Goal: Task Accomplishment & Management: Manage account settings

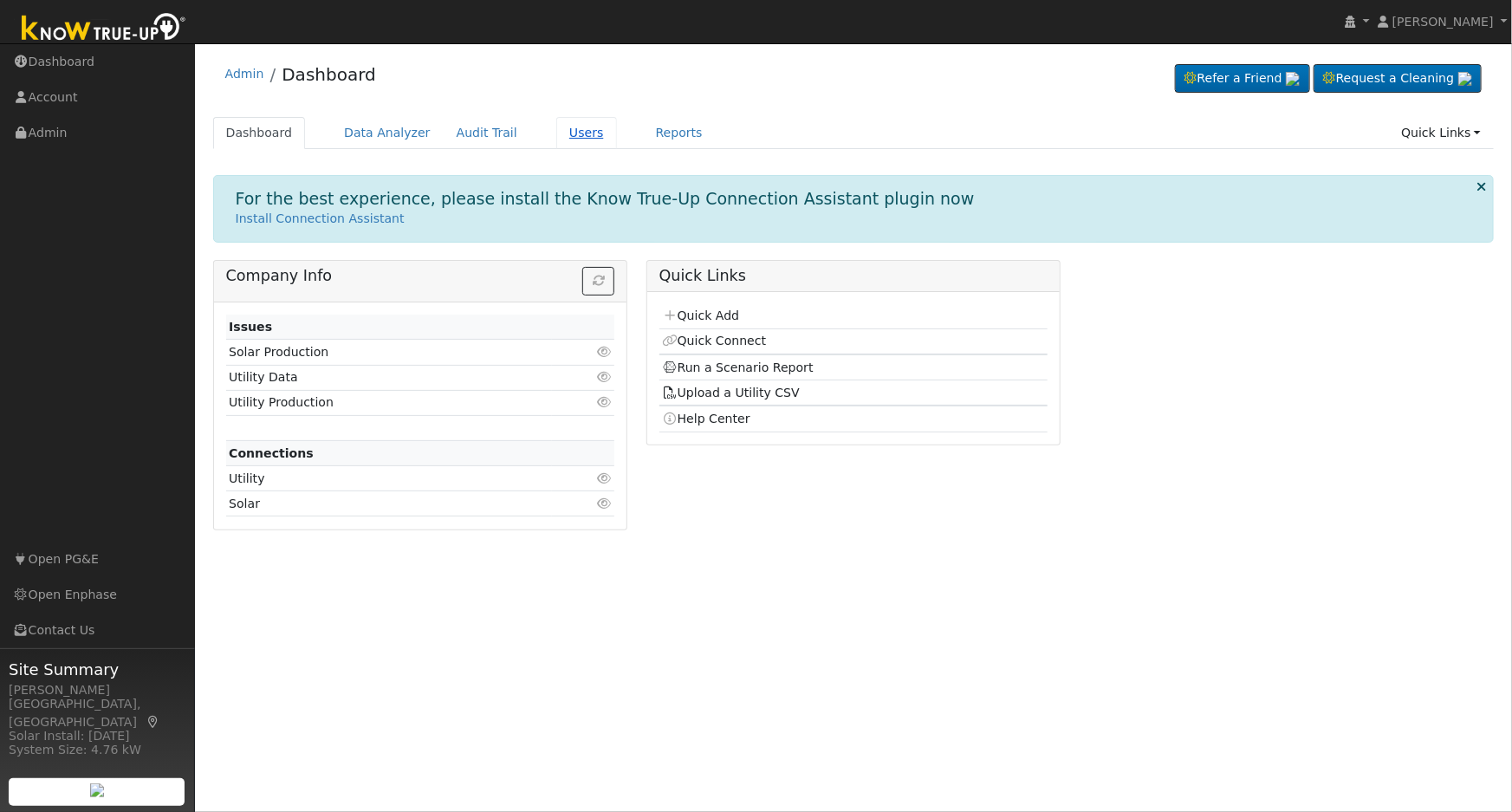
click at [557, 133] on link "Users" at bounding box center [587, 133] width 61 height 32
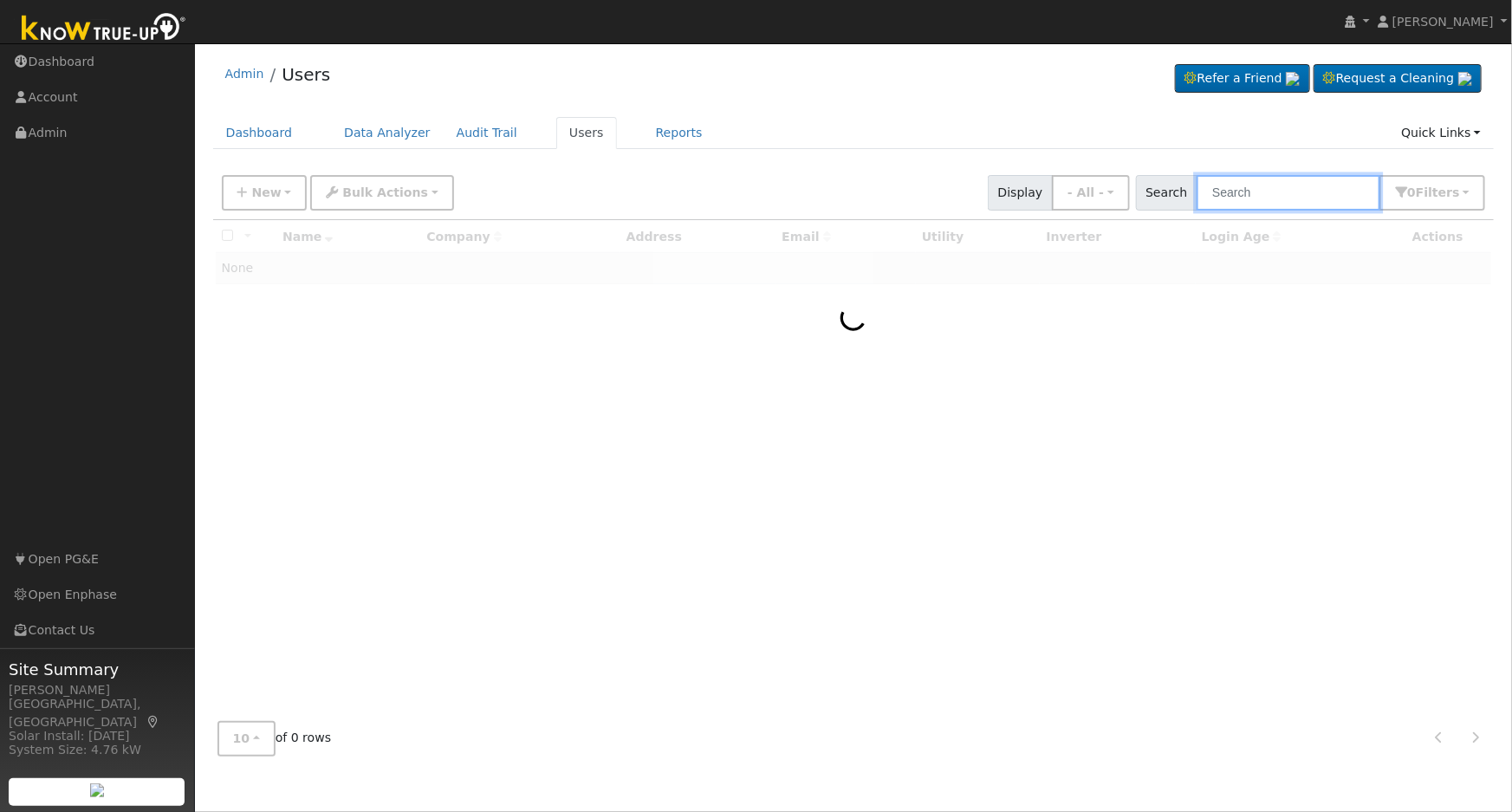
click at [1248, 190] on input "text" at bounding box center [1288, 192] width 184 height 35
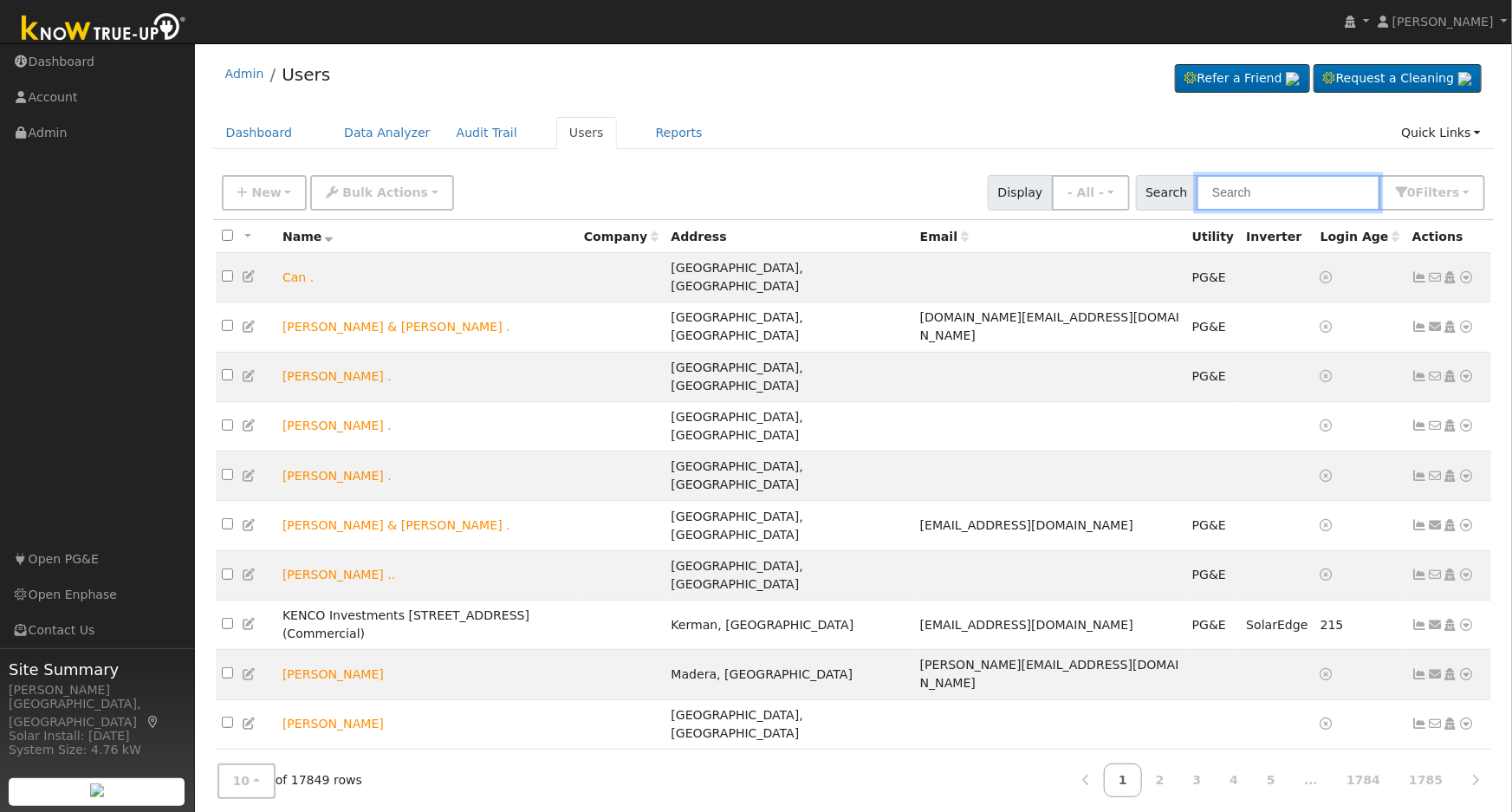
paste input "[PERSON_NAME]"
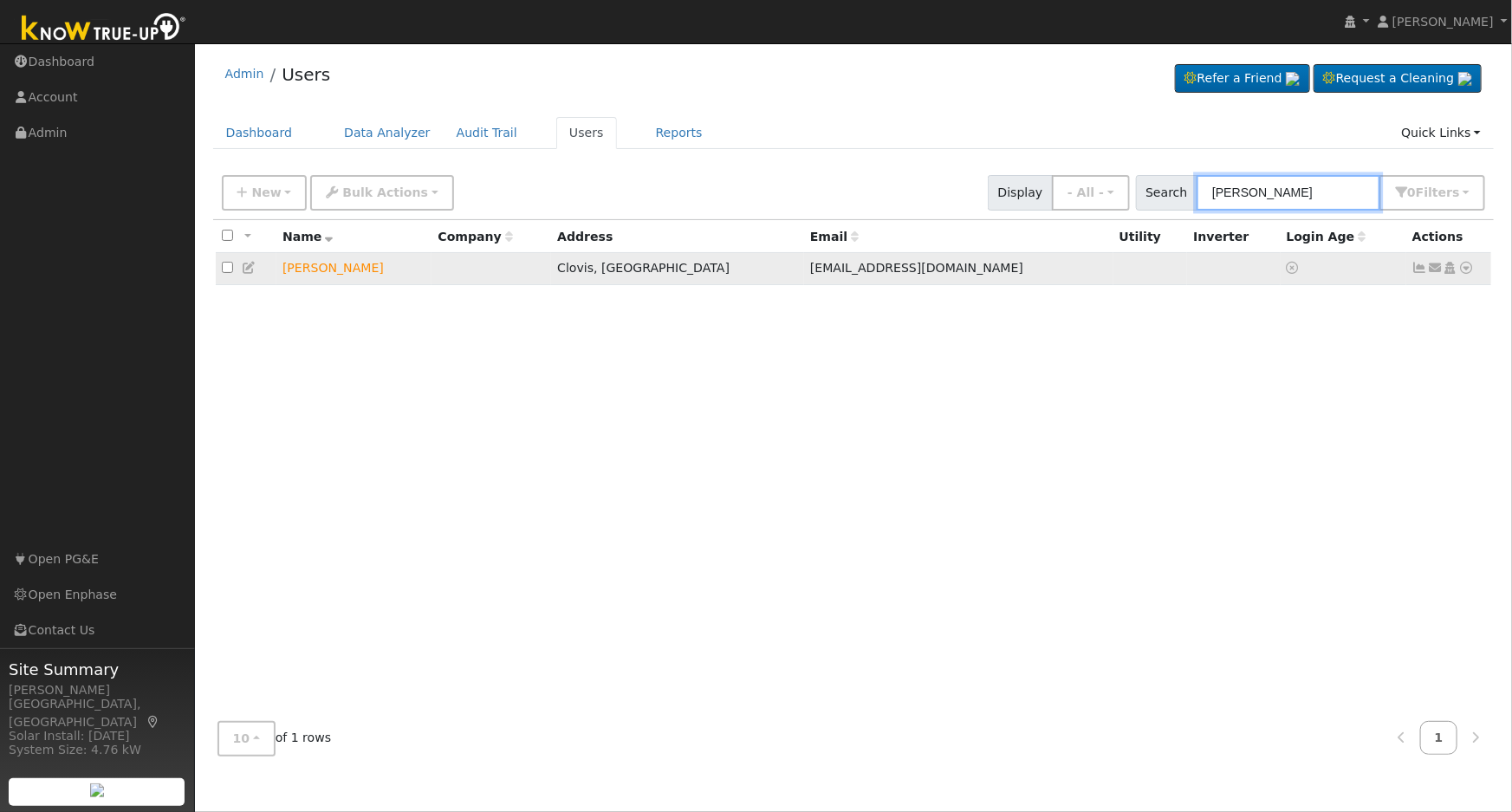
type input "Mark Peterson"
click at [1469, 262] on link at bounding box center [1467, 268] width 16 height 18
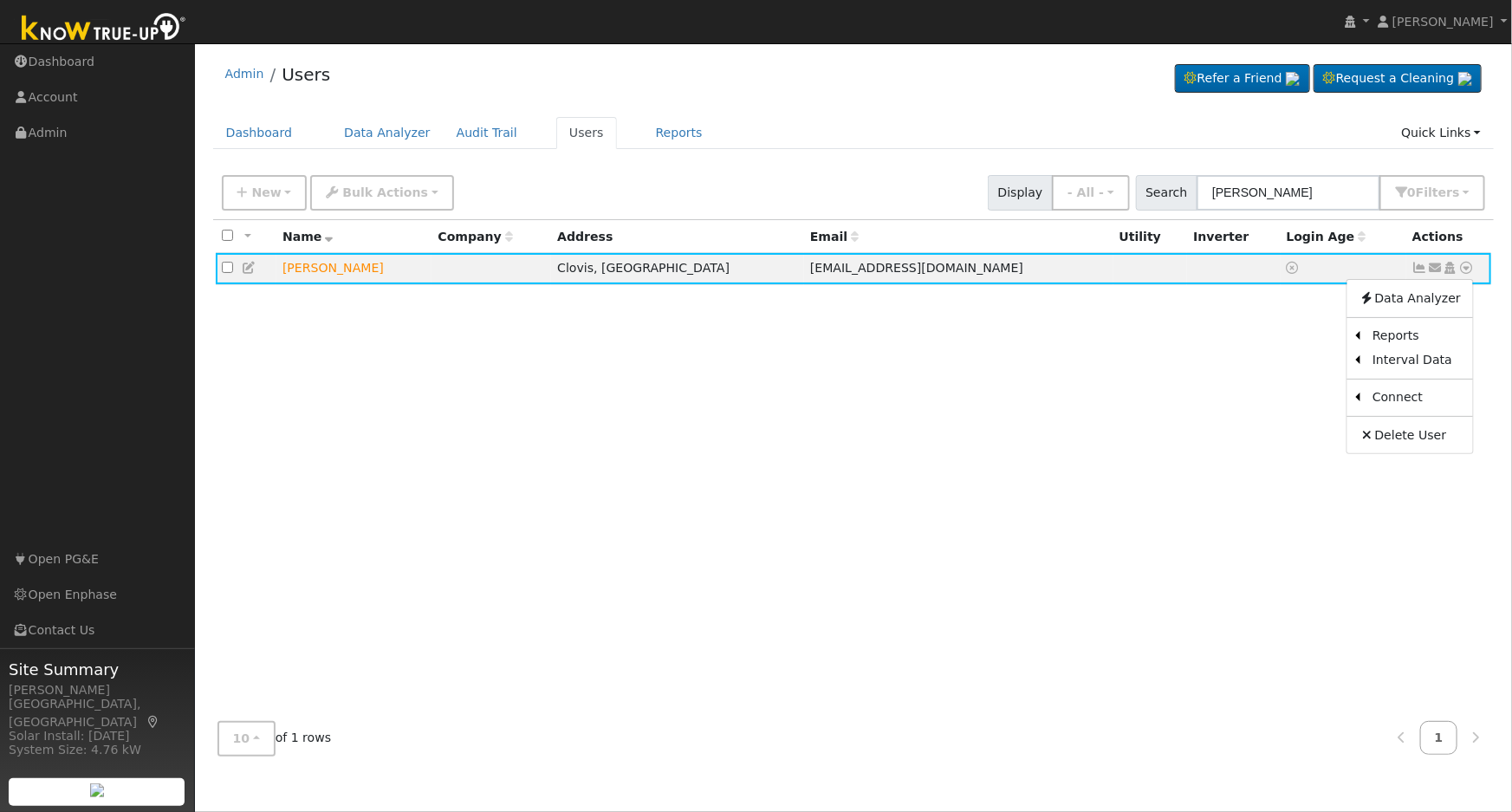
click at [1078, 344] on div "All None All on page None on page Name Company Address Email Utility Inverter L…" at bounding box center [854, 463] width 1282 height 487
click at [1447, 270] on icon at bounding box center [1451, 268] width 16 height 12
